Goal: Task Accomplishment & Management: Use online tool/utility

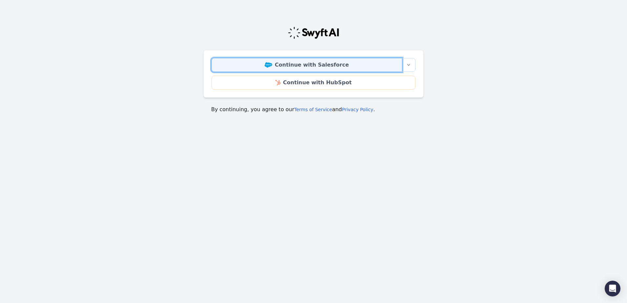
click at [344, 63] on link "Continue with Salesforce" at bounding box center [307, 65] width 191 height 14
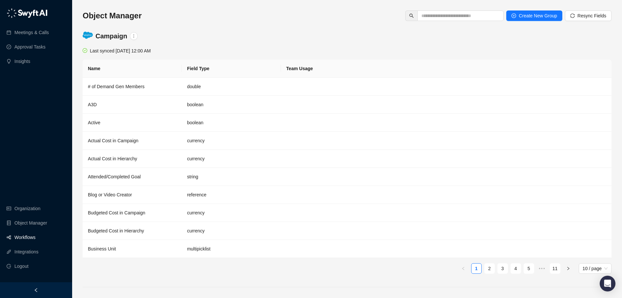
click at [23, 241] on link "Workflows" at bounding box center [24, 237] width 21 height 13
